Goal: Ask a question

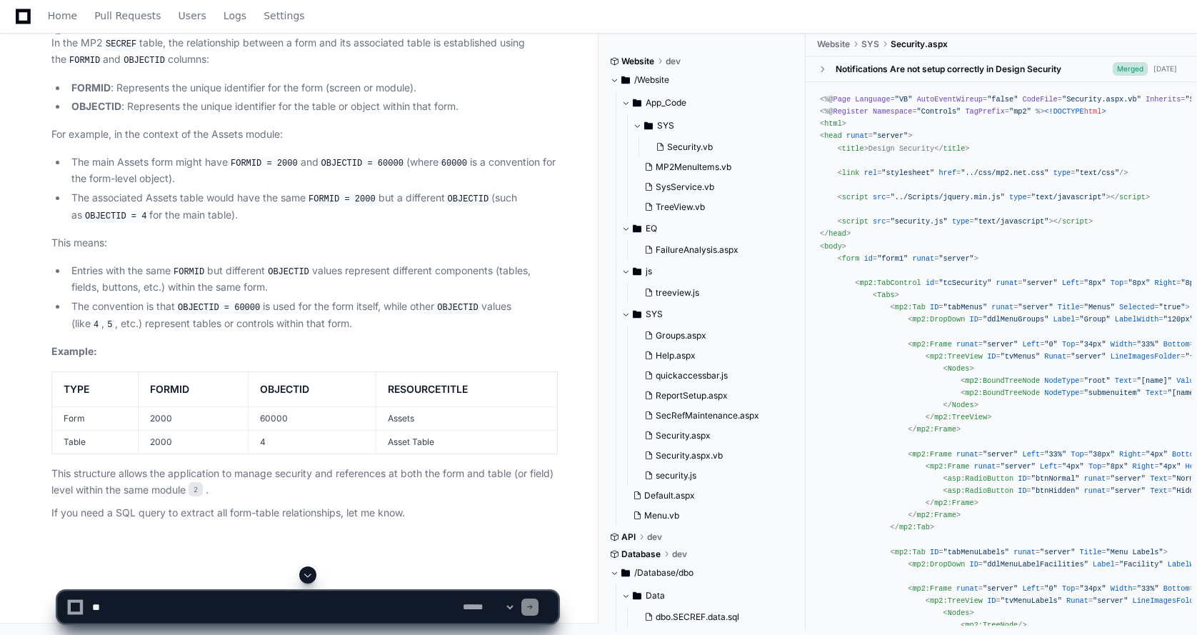
scroll to position [36666, 0]
click at [119, 605] on textarea at bounding box center [274, 607] width 371 height 31
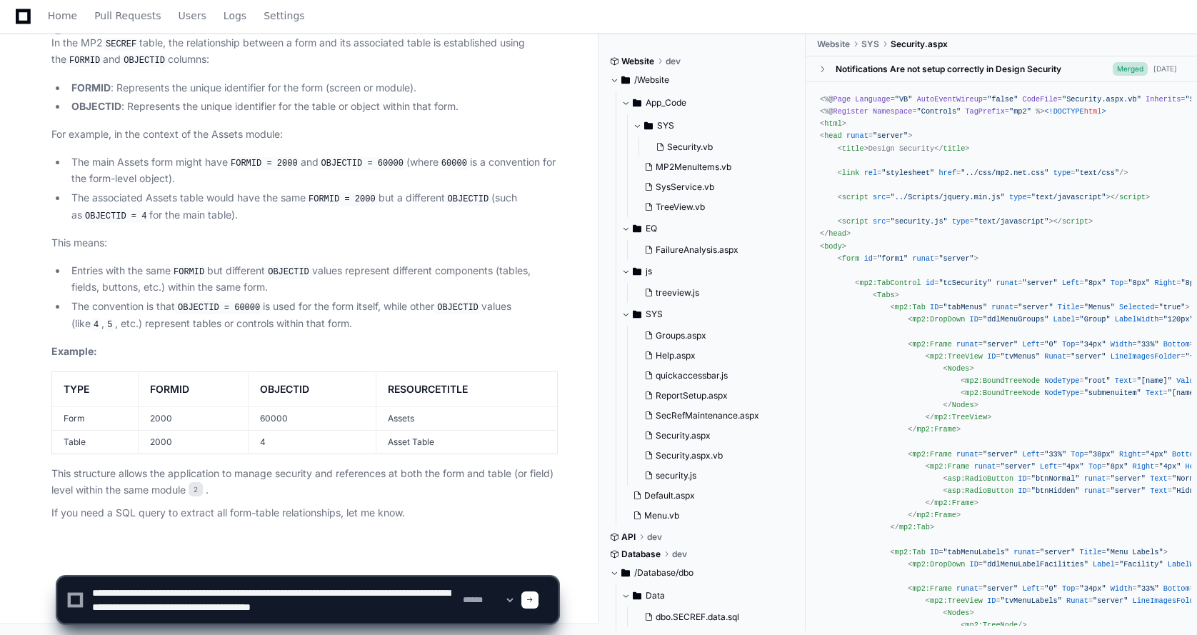
type textarea "**********"
click at [534, 600] on span at bounding box center [530, 600] width 7 height 7
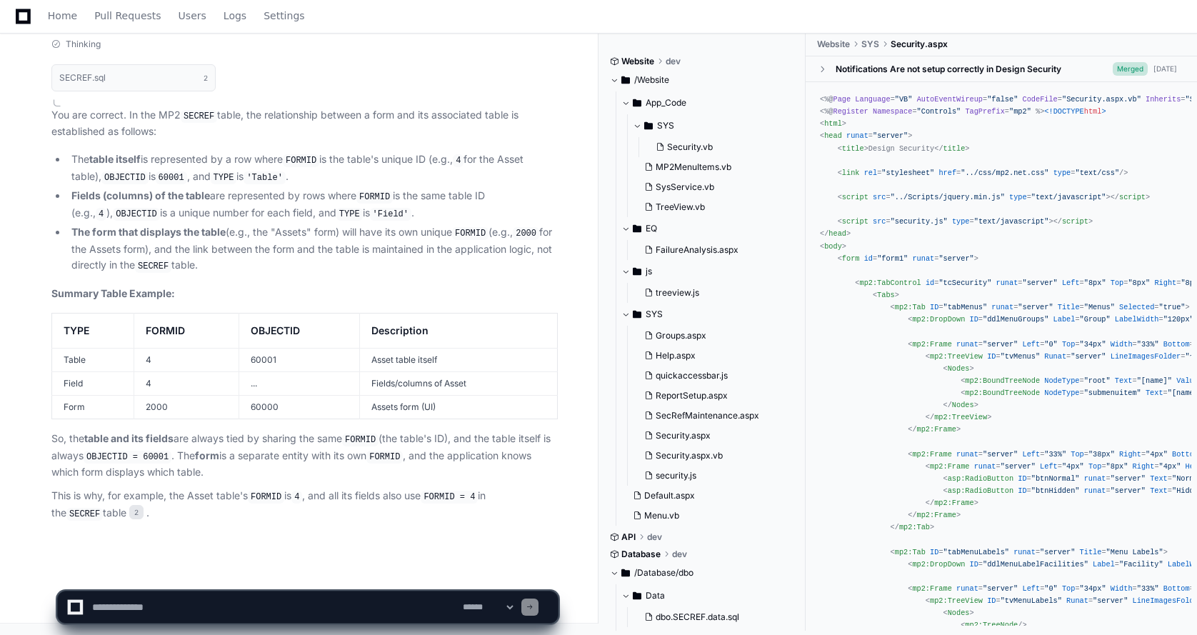
scroll to position [37325, 0]
click at [219, 540] on div "PlayerZero now Thinking SECREF.sql 2 You are correct. In the MP2 SECREF table, …" at bounding box center [290, 267] width 535 height 557
